Goal: Task Accomplishment & Management: Use online tool/utility

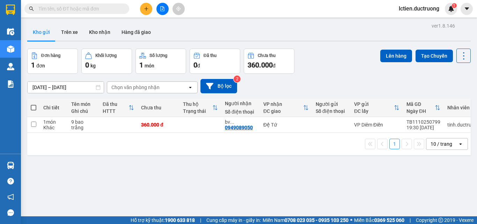
click at [80, 11] on input "text" at bounding box center [79, 9] width 82 height 8
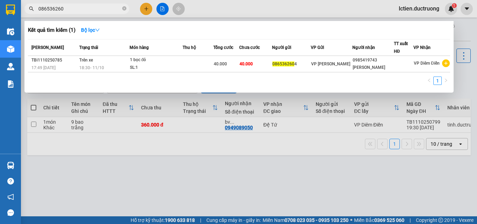
type input "0865362604"
click at [80, 11] on input "0865362604" at bounding box center [79, 9] width 82 height 8
type input "0985419743"
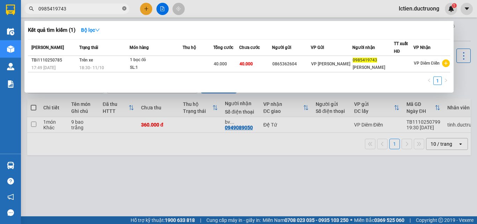
click at [124, 10] on icon "close-circle" at bounding box center [124, 8] width 4 height 4
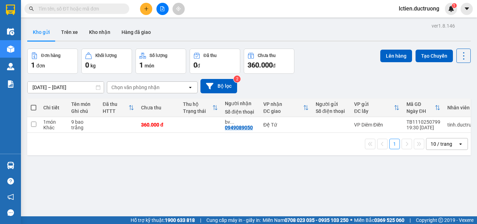
click at [86, 9] on input "text" at bounding box center [79, 9] width 82 height 8
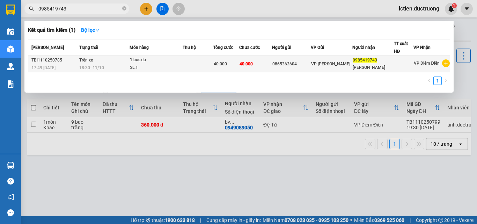
type input "0985419743"
click at [160, 68] on div "SL: 1" at bounding box center [156, 68] width 52 height 8
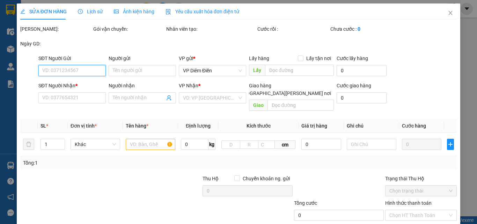
type input "0865362604"
type input "0985419743"
type input "[PERSON_NAME]"
type input "40.000"
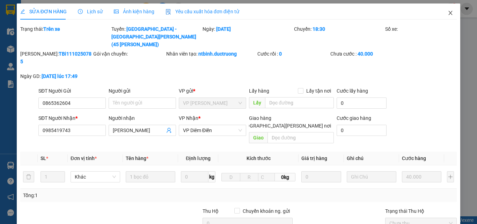
click at [448, 14] on icon "close" at bounding box center [451, 13] width 6 height 6
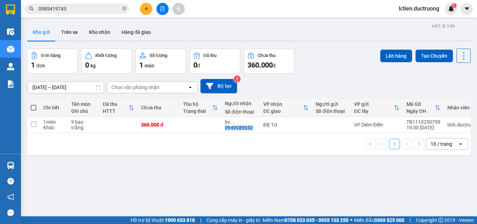
click at [122, 9] on span "0985419743" at bounding box center [76, 8] width 105 height 10
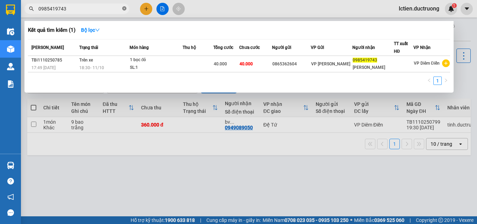
click at [123, 9] on icon "close-circle" at bounding box center [124, 8] width 4 height 4
